Goal: Check status: Check status

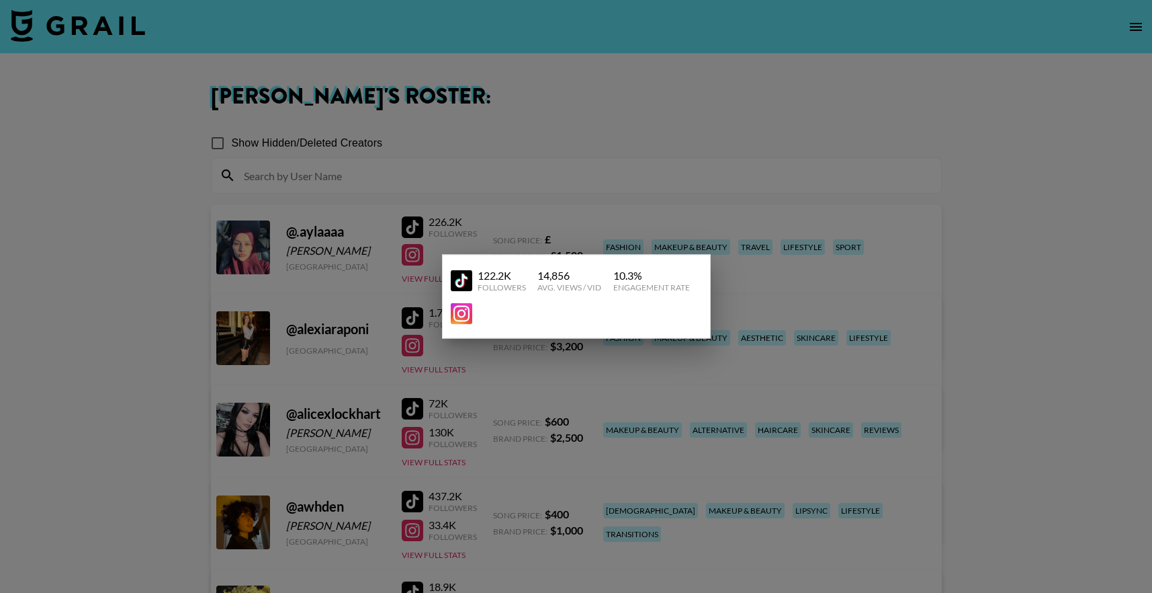
scroll to position [1531, 0]
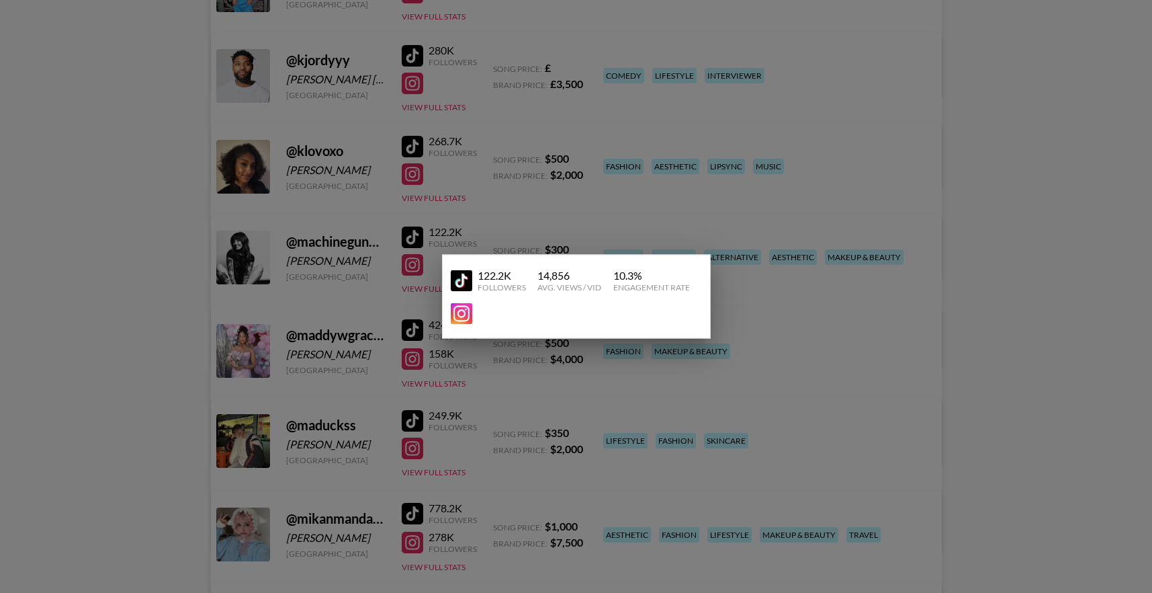
click at [757, 202] on div at bounding box center [576, 296] width 1152 height 593
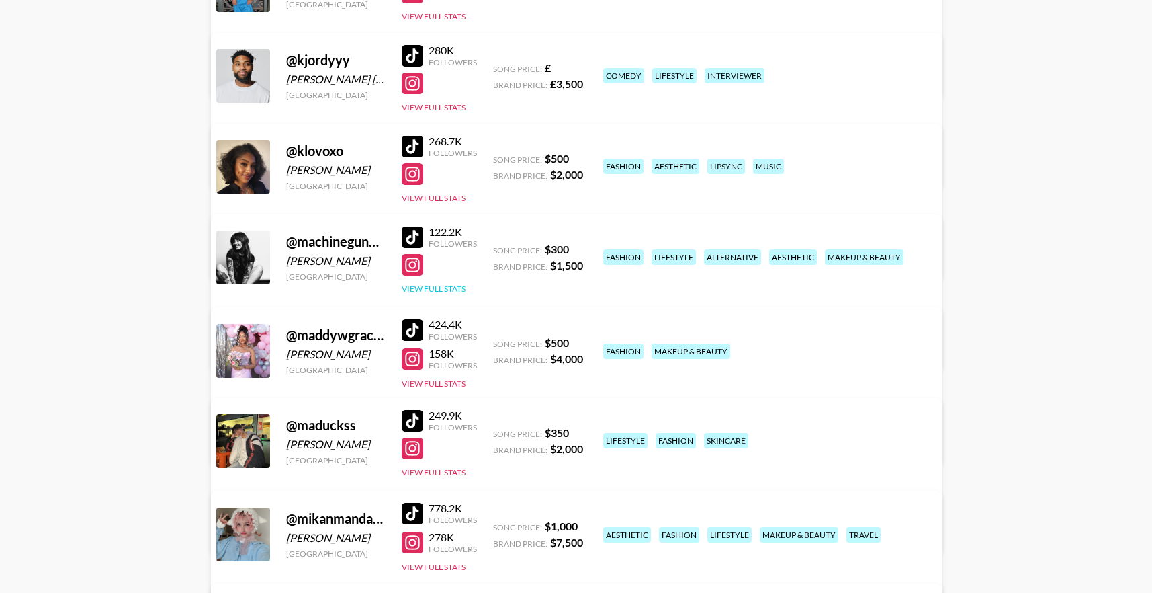
scroll to position [0, 0]
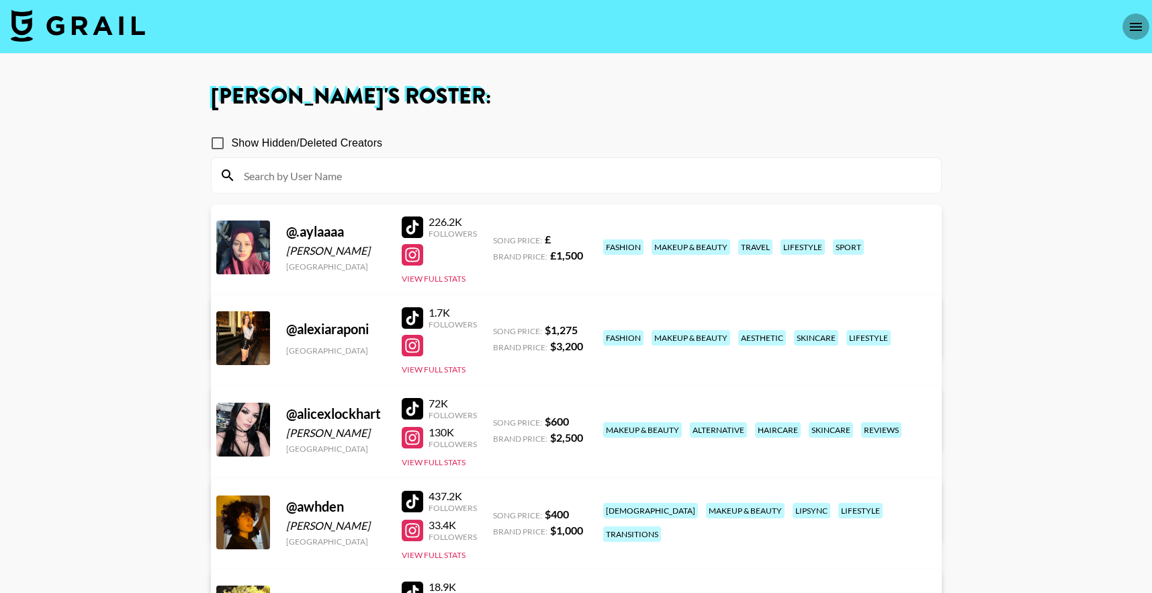
click at [1130, 22] on icon "open drawer" at bounding box center [1136, 27] width 16 height 16
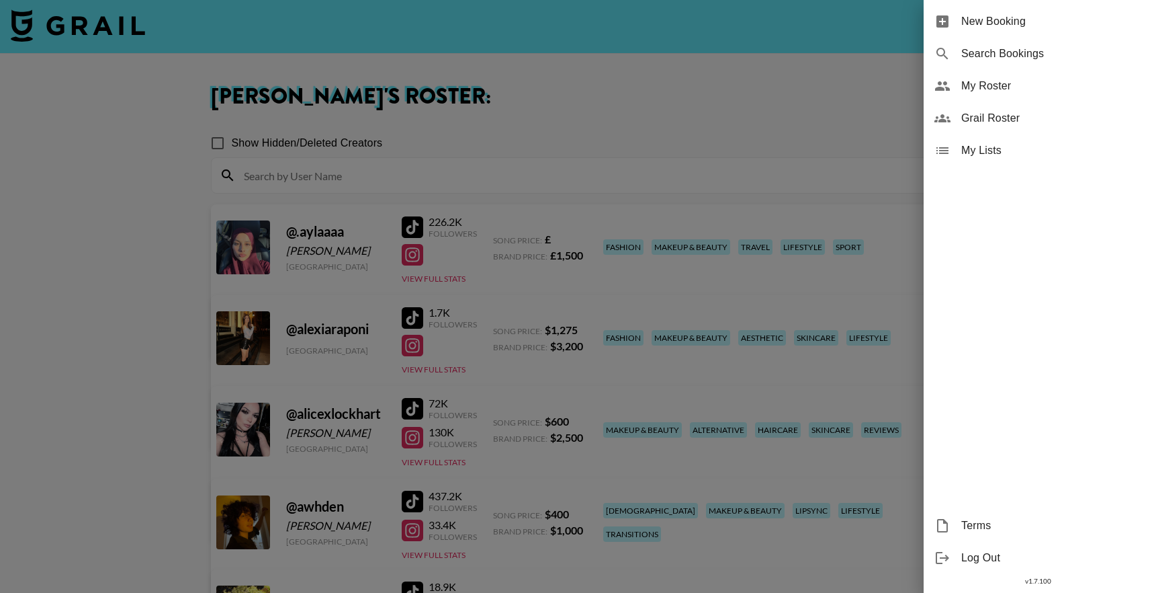
click at [1031, 44] on div "Search Bookings" at bounding box center [1038, 54] width 228 height 32
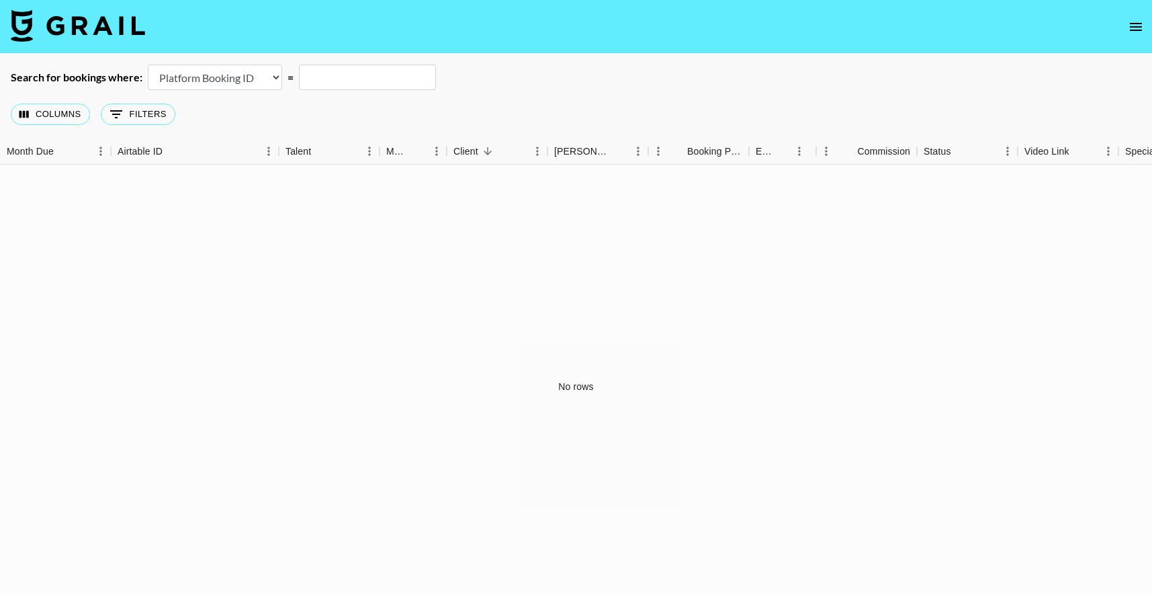
click at [244, 85] on select "Airtable Booking ID Platform Booking ID Platform Campaign ID" at bounding box center [215, 78] width 134 height 26
click at [148, 65] on select "Airtable Booking ID Platform Booking ID Platform Campaign ID" at bounding box center [215, 78] width 134 height 26
click at [226, 79] on select "Airtable Booking ID Platform Booking ID Platform Campaign ID" at bounding box center [215, 78] width 134 height 26
click at [148, 65] on select "Airtable Booking ID Platform Booking ID Platform Campaign ID" at bounding box center [215, 78] width 134 height 26
click at [231, 79] on select "Airtable Booking ID Platform Booking ID Platform Campaign ID" at bounding box center [215, 78] width 134 height 26
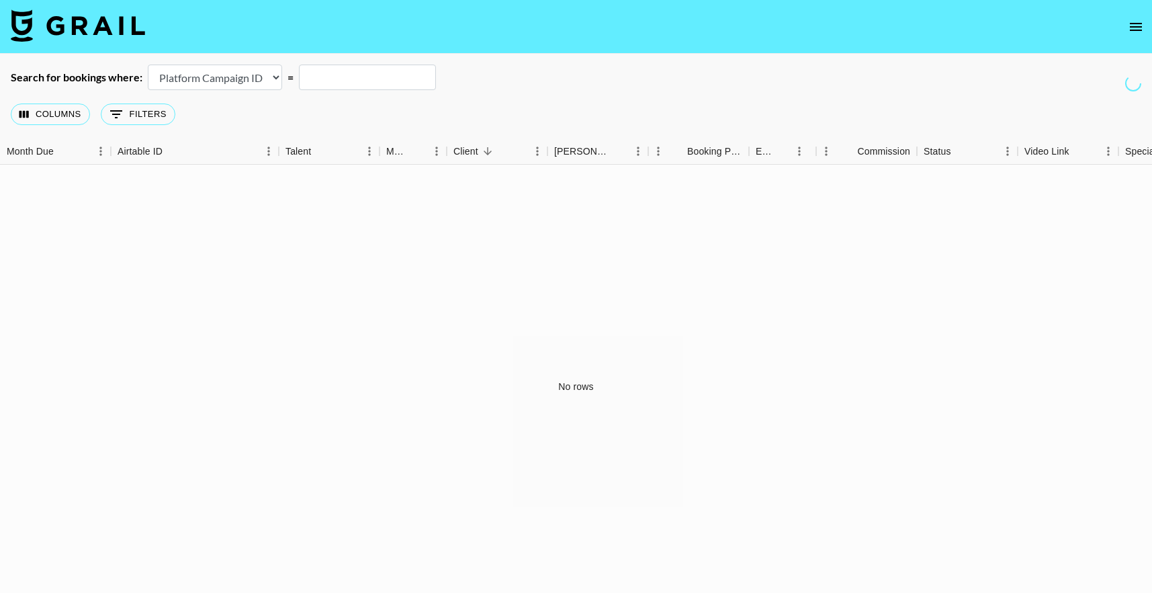
select select "id"
click at [148, 65] on select "Airtable Booking ID Platform Booking ID Platform Campaign ID" at bounding box center [215, 78] width 134 height 26
click at [1124, 77] on div "Search for bookings where: Airtable Booking ID Platform Booking ID Platform Cam…" at bounding box center [576, 78] width 1152 height 26
click at [1148, 34] on nav at bounding box center [576, 27] width 1152 height 54
click at [1134, 33] on icon "open drawer" at bounding box center [1136, 27] width 16 height 16
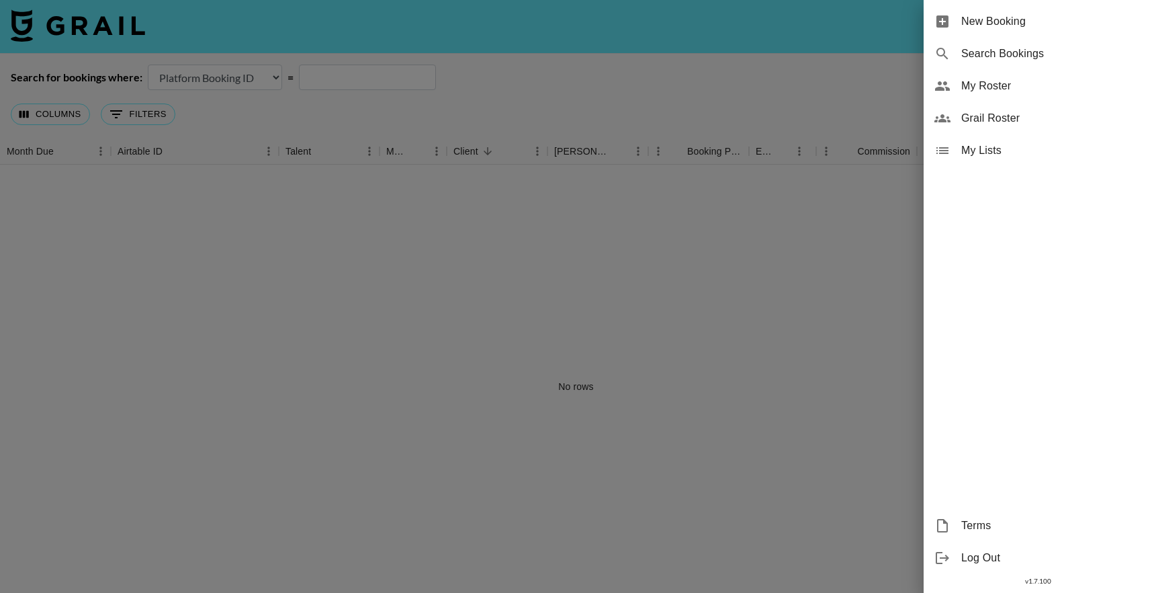
click at [904, 76] on div at bounding box center [576, 296] width 1152 height 593
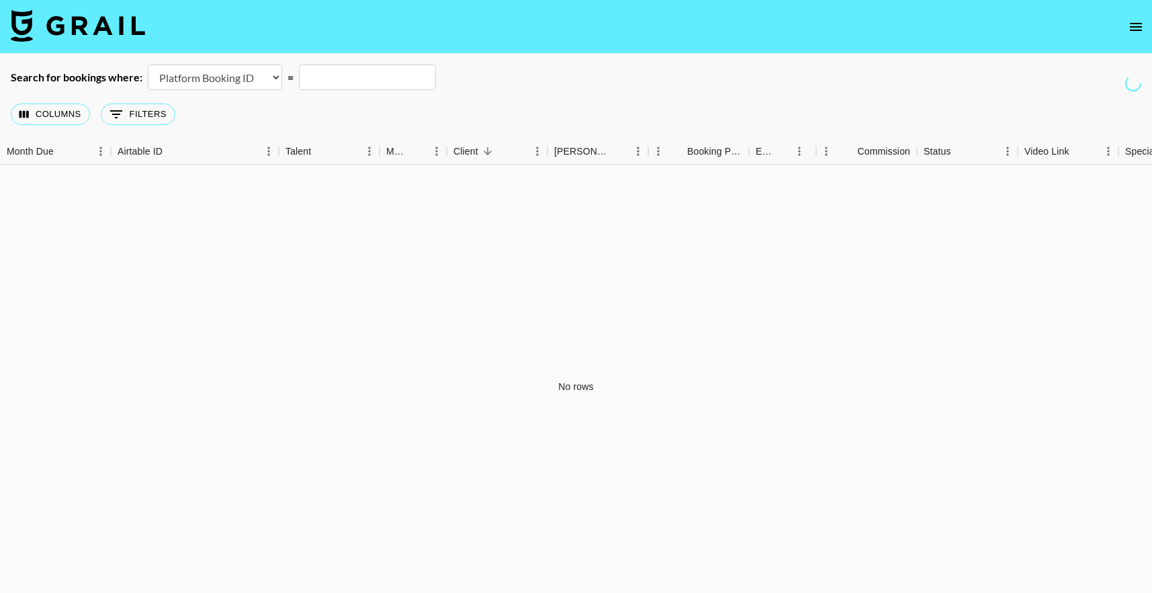
click at [904, 76] on div "Search for bookings where: Airtable Booking ID Platform Booking ID Platform Cam…" at bounding box center [576, 78] width 1152 height 26
click at [1121, 34] on nav at bounding box center [576, 27] width 1152 height 54
click at [1122, 38] on nav at bounding box center [576, 27] width 1152 height 54
click at [1142, 30] on icon "open drawer" at bounding box center [1136, 27] width 12 height 8
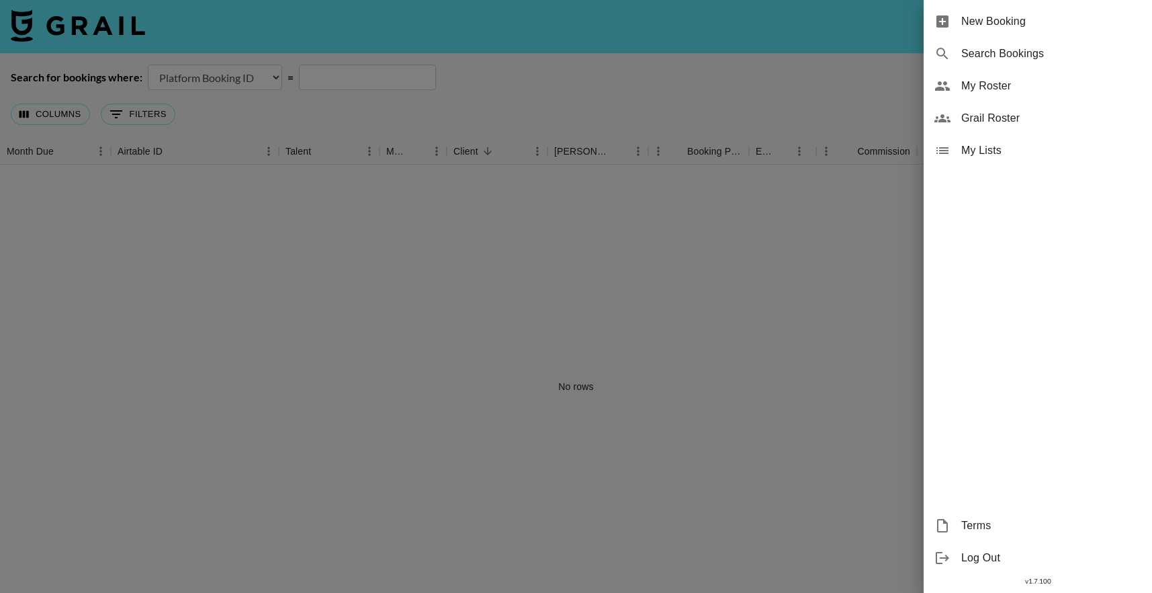
click at [128, 19] on div at bounding box center [576, 296] width 1152 height 593
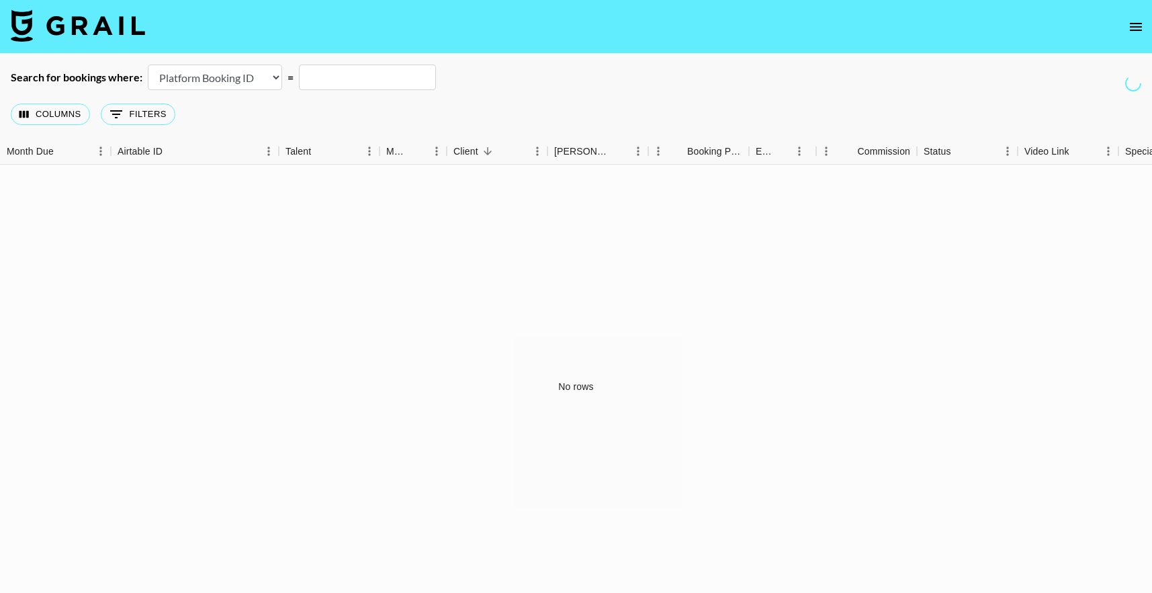
click at [128, 19] on img at bounding box center [78, 25] width 134 height 32
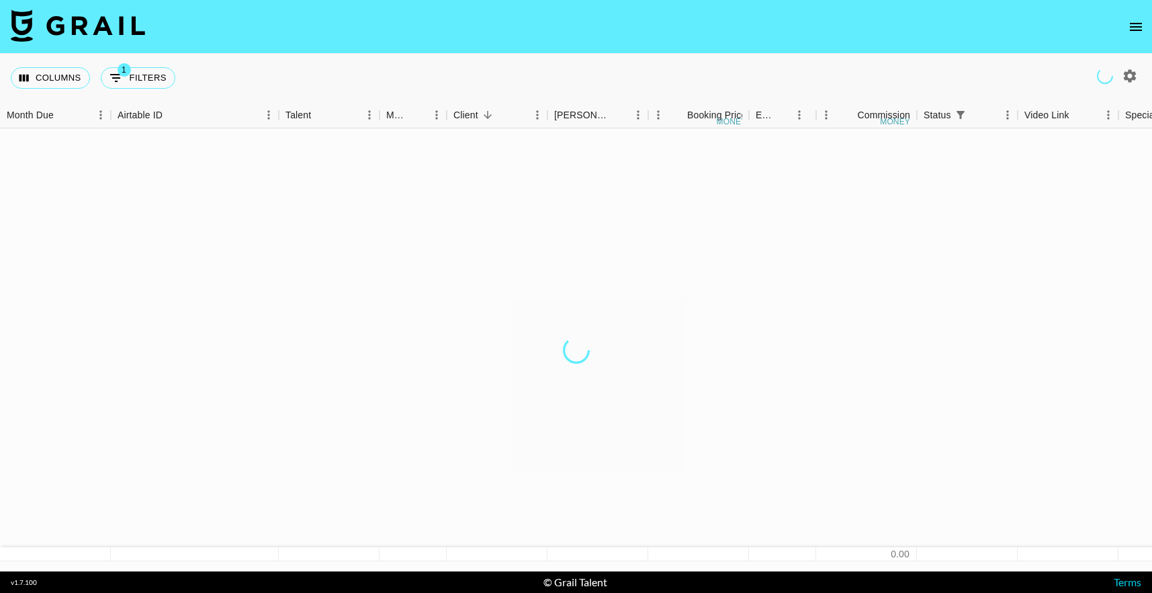
click at [121, 32] on img at bounding box center [78, 25] width 134 height 32
click at [1128, 80] on icon "button" at bounding box center [1130, 76] width 16 height 16
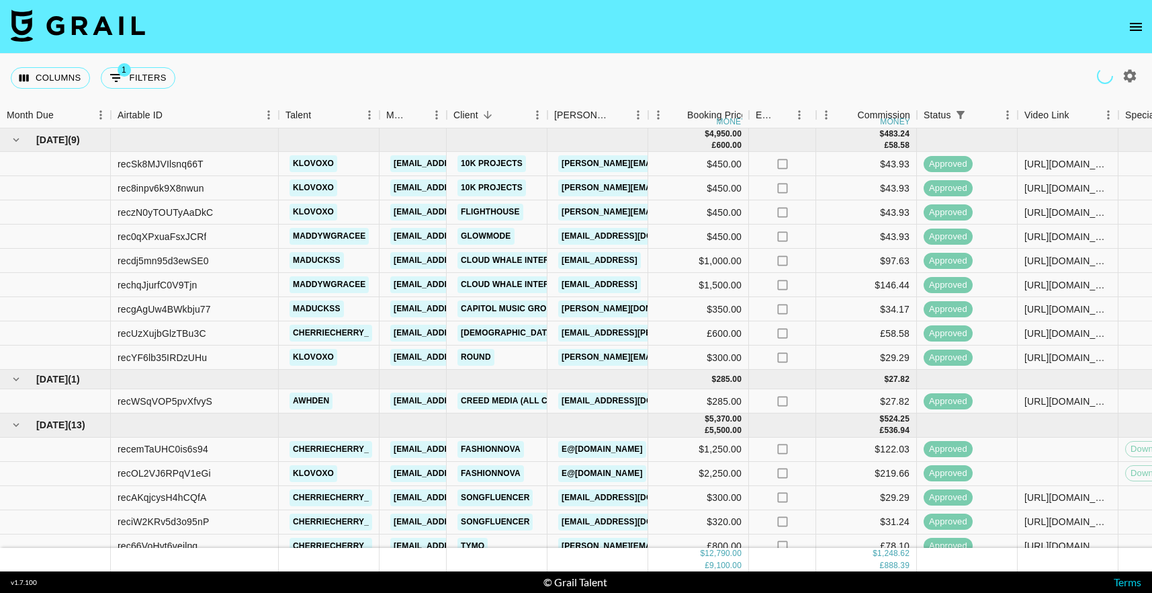
click at [1128, 87] on div "Columns 1 Filters + Booking" at bounding box center [576, 78] width 1152 height 48
click at [1128, 75] on icon "button" at bounding box center [1130, 76] width 16 height 16
select select "[DATE]"
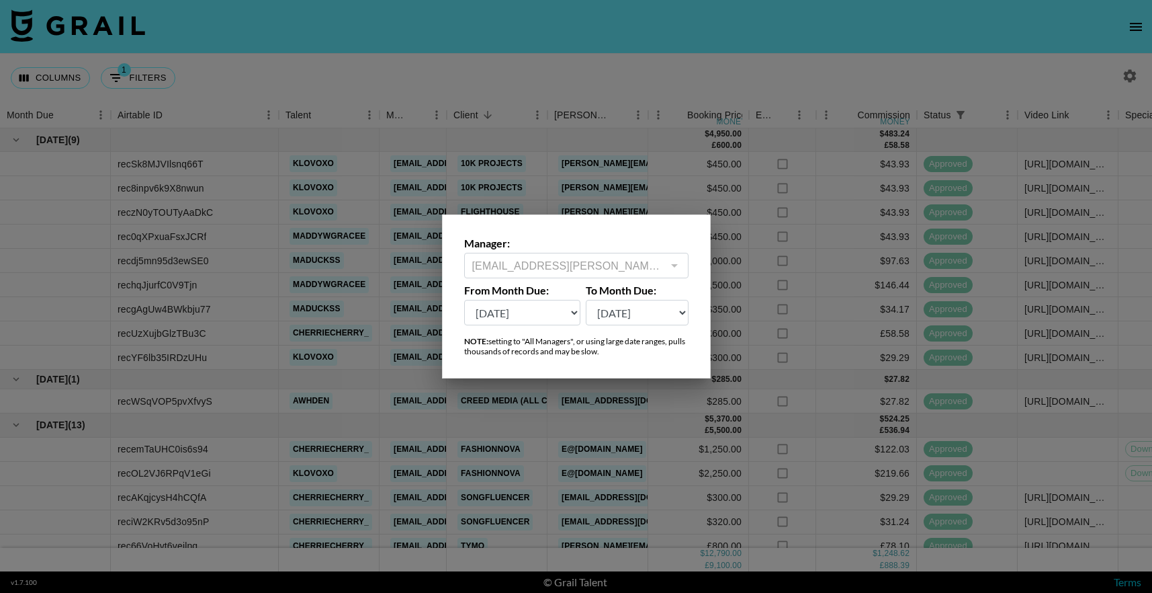
click at [751, 56] on div at bounding box center [576, 296] width 1152 height 593
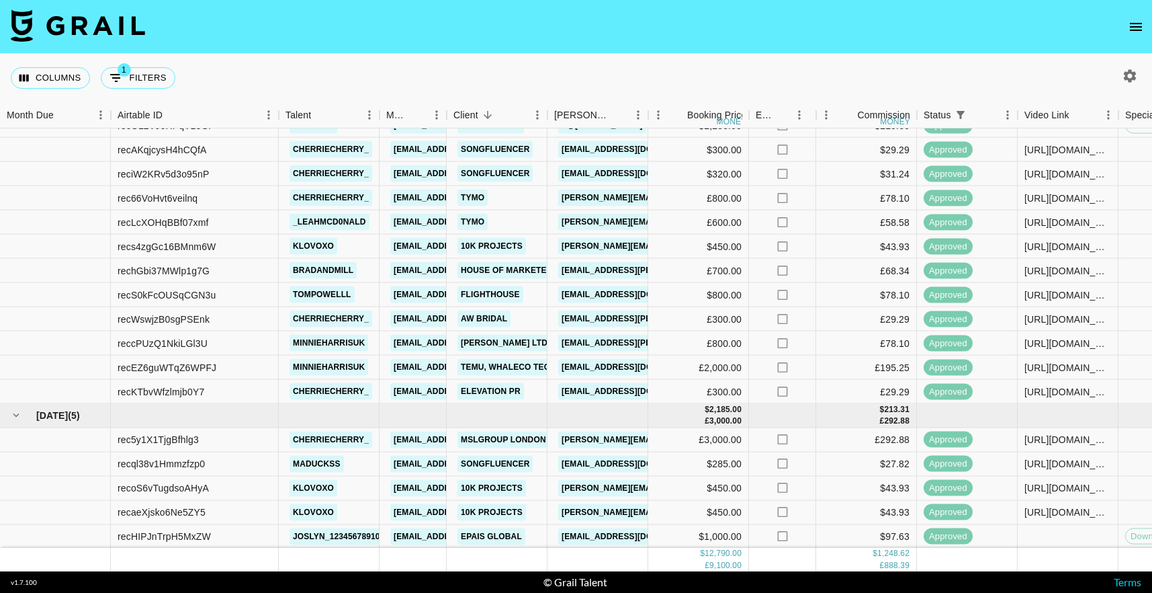
scroll to position [347, 0]
